Goal: Task Accomplishment & Management: Use online tool/utility

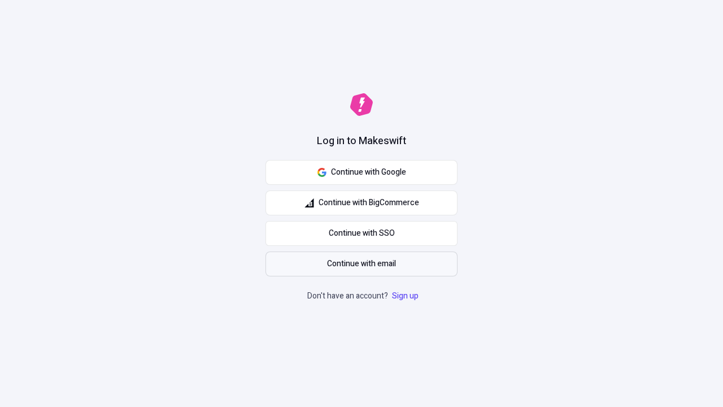
click at [362, 264] on span "Continue with email" at bounding box center [361, 264] width 69 height 12
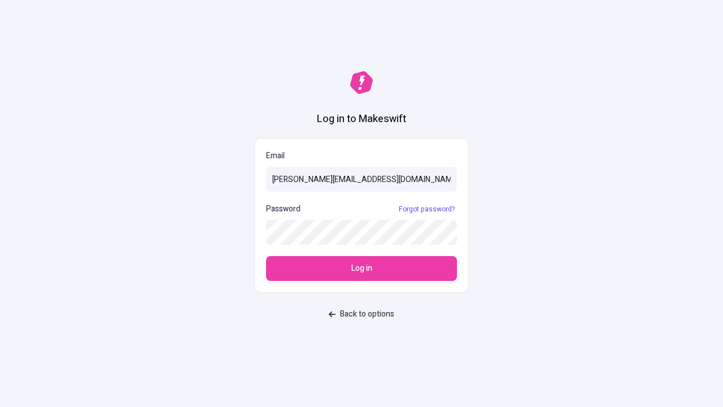
type input "[PERSON_NAME][EMAIL_ADDRESS][DOMAIN_NAME]"
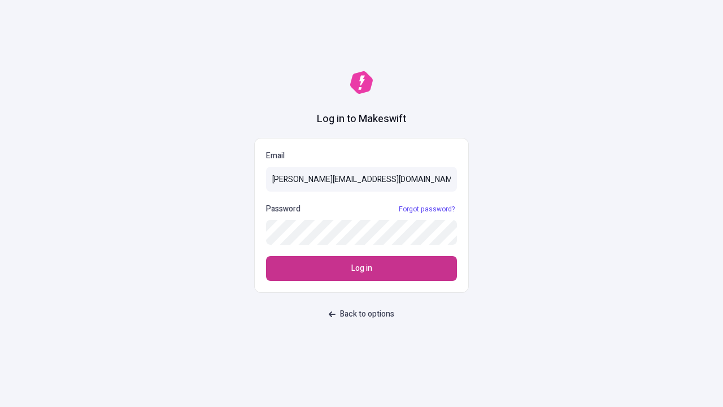
click at [362, 268] on span "Log in" at bounding box center [362, 268] width 21 height 12
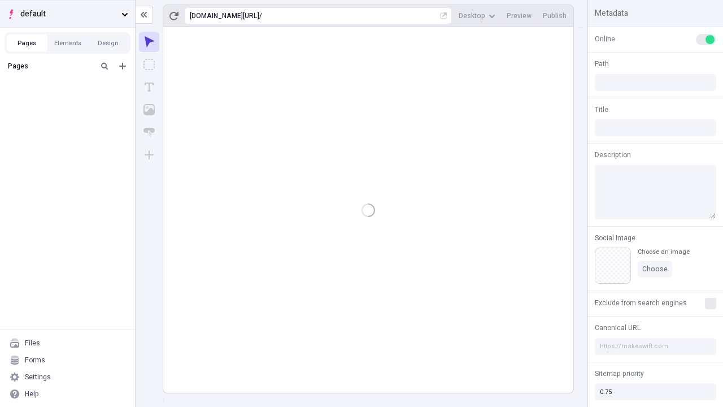
click at [67, 14] on span "default" at bounding box center [68, 14] width 97 height 12
type input "/deep-link-acidus"
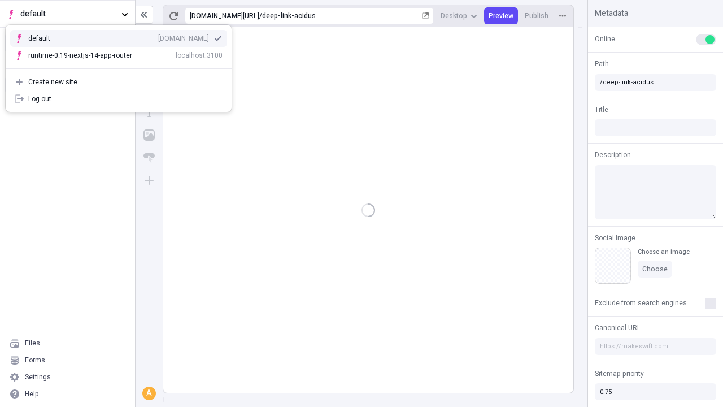
click at [158, 36] on div "qee9k4dy7d.staging.makeswift.site" at bounding box center [183, 38] width 51 height 9
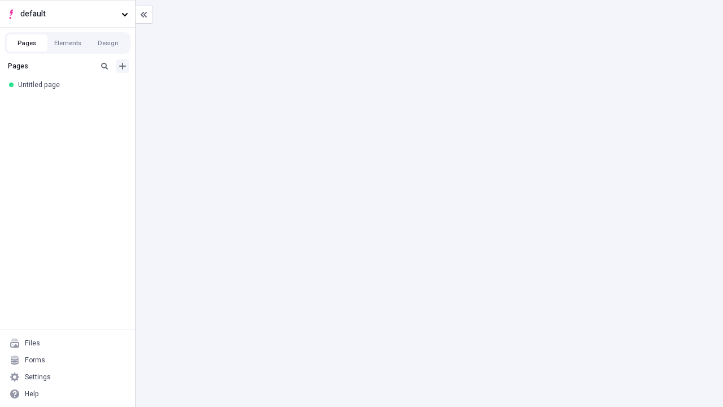
click at [123, 66] on icon "Add new" at bounding box center [122, 66] width 7 height 7
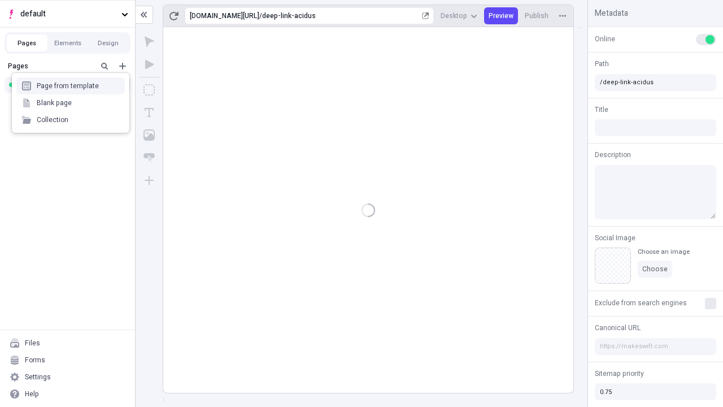
click at [71, 103] on div "Blank page" at bounding box center [70, 102] width 109 height 17
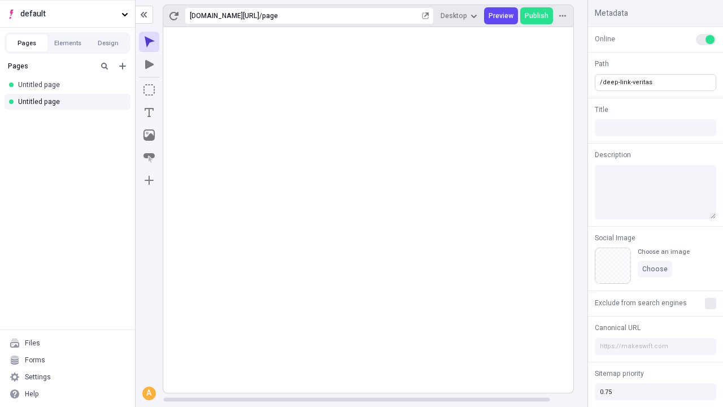
type input "/deep-link-veritas"
click at [123, 66] on icon "Add new" at bounding box center [122, 66] width 7 height 7
click at [71, 103] on div "Blank page" at bounding box center [70, 102] width 109 height 17
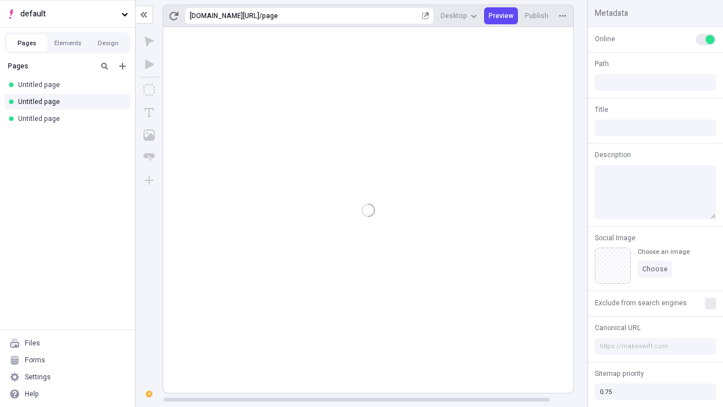
type input "/page"
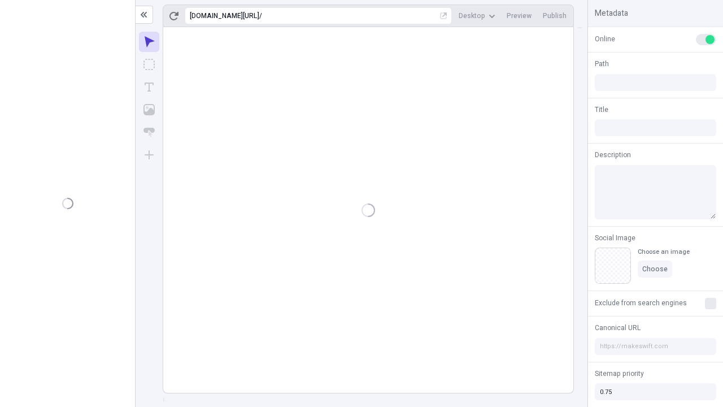
type input "/deep-link-veritas"
